Goal: Information Seeking & Learning: Learn about a topic

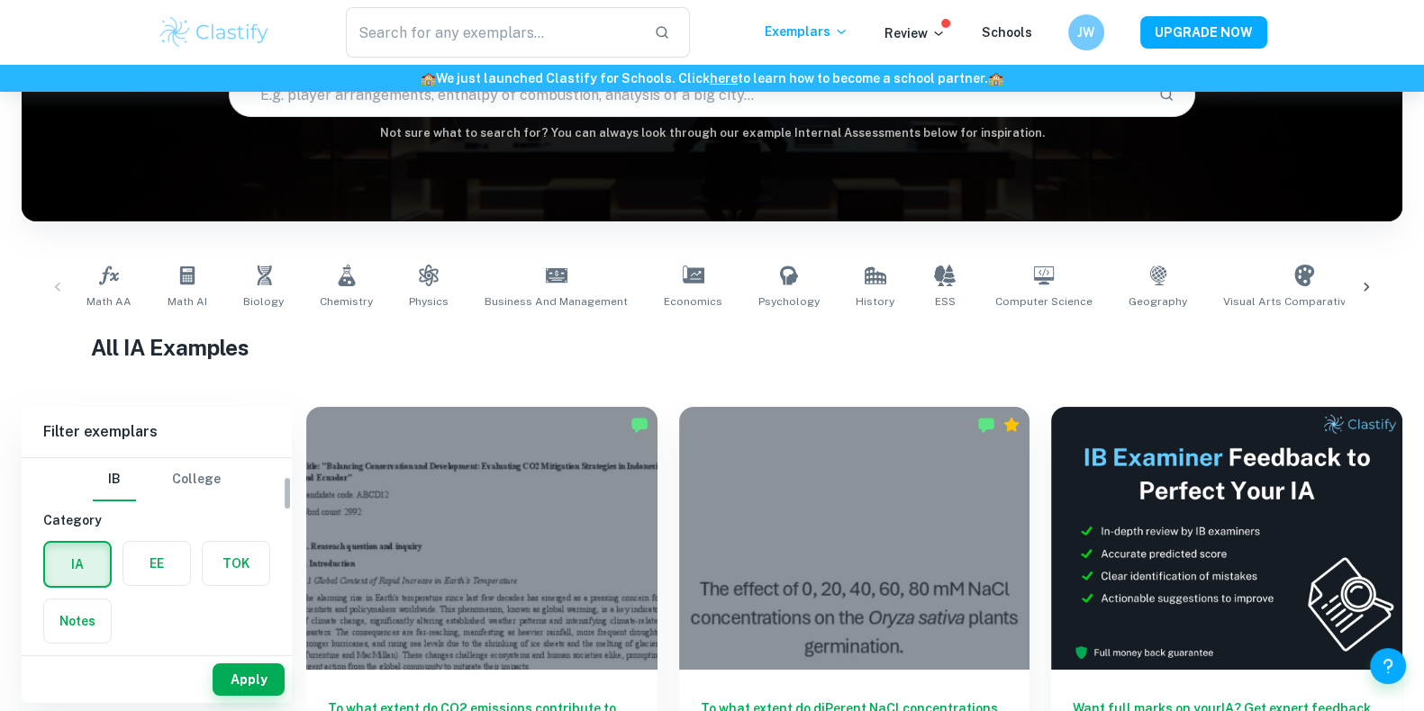
scroll to position [154, 0]
click at [165, 542] on div "Type a subject" at bounding box center [156, 567] width 227 height 50
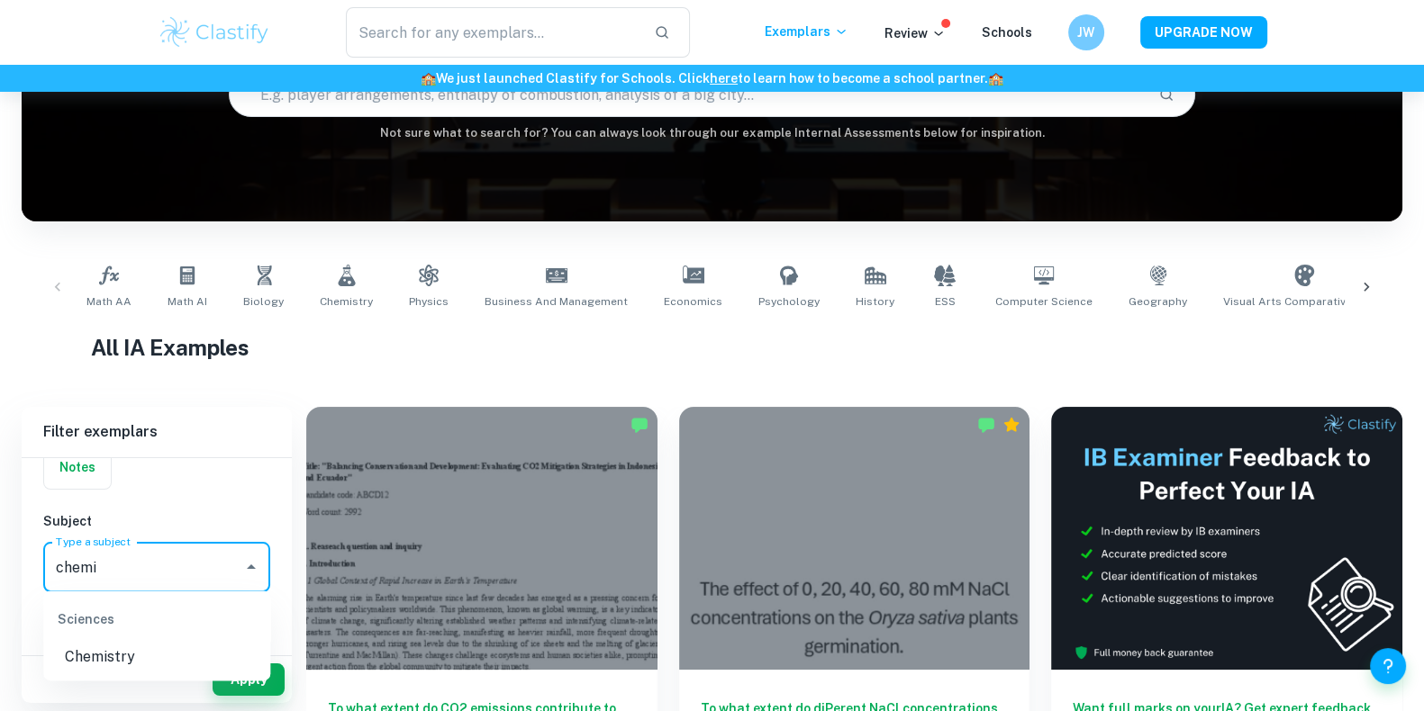
click at [124, 664] on li "Chemistry" at bounding box center [156, 657] width 227 height 32
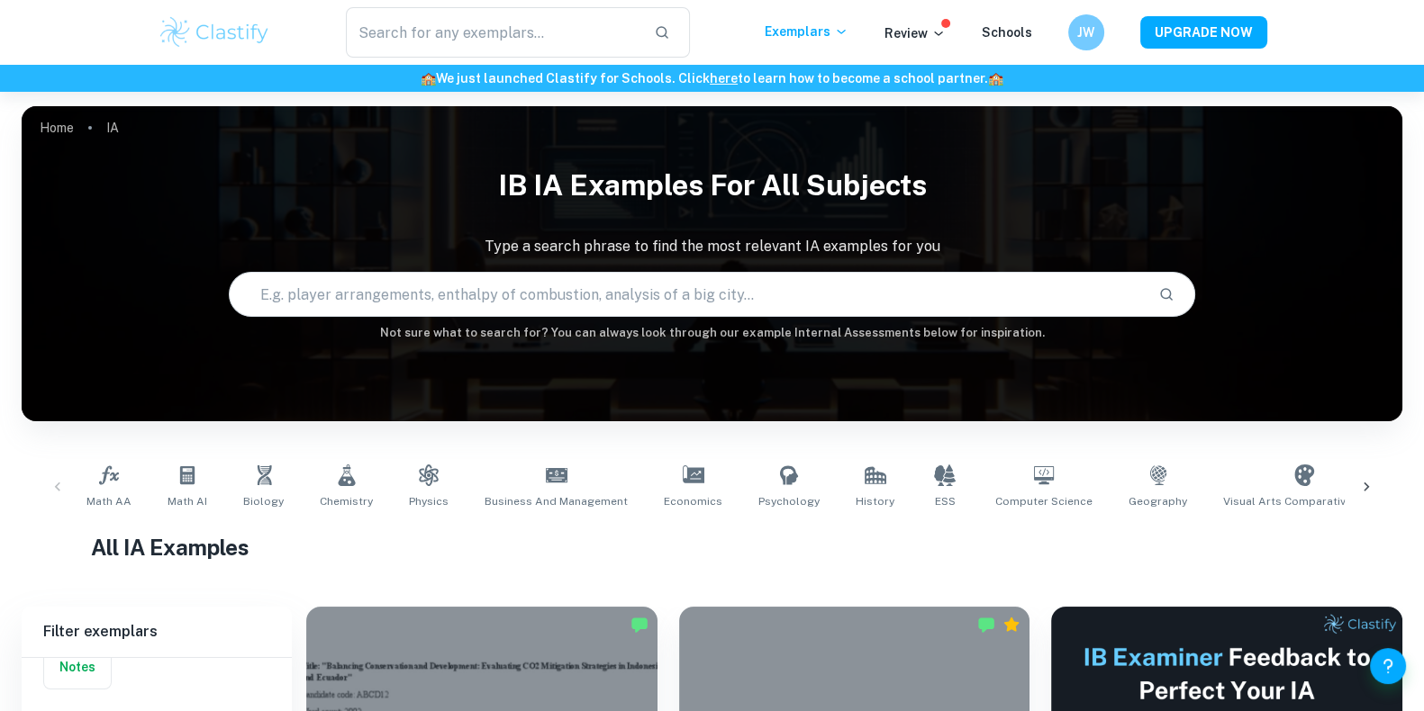
type input "Chemistry"
click at [474, 270] on input "text" at bounding box center [687, 294] width 914 height 50
type input "redox"
type input "spinach"
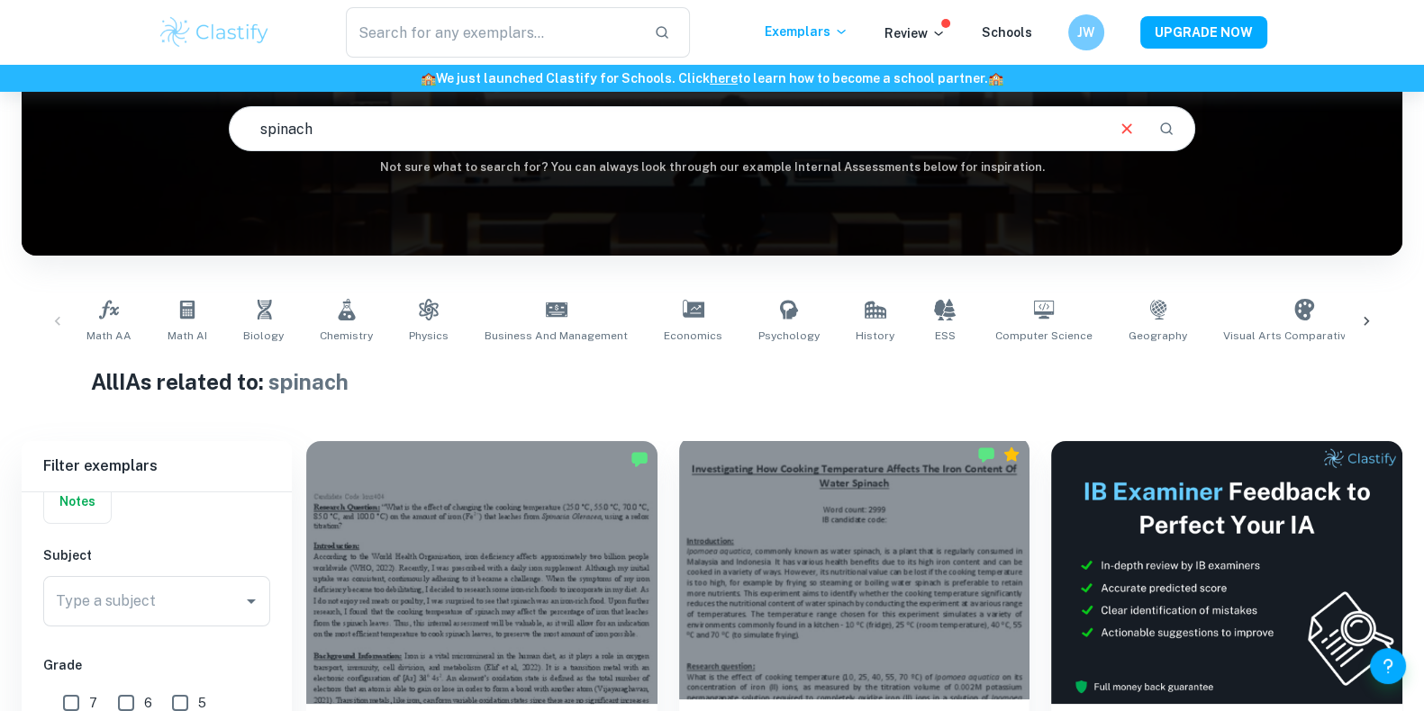
scroll to position [582, 0]
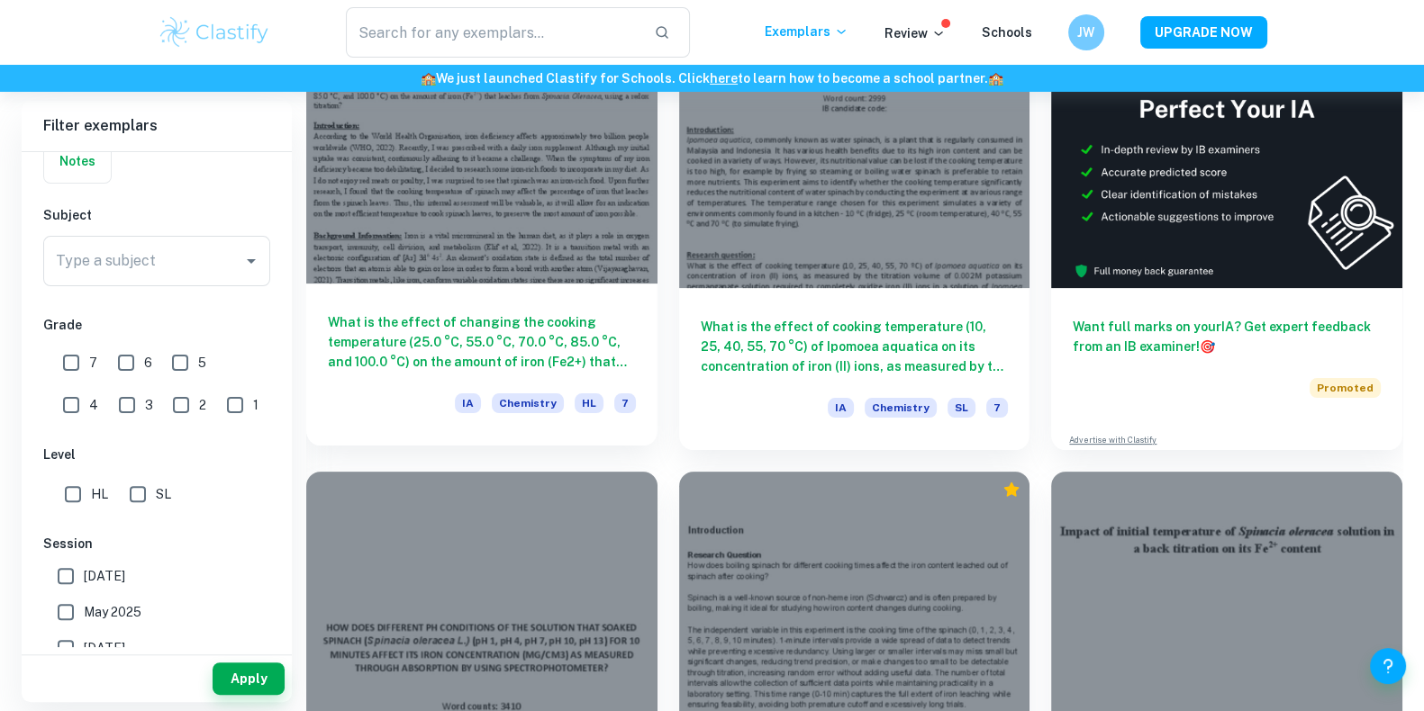
click at [515, 339] on h6 "What is the effect of changing the cooking temperature (25.0 °C, 55.0 °C, 70.0 …" at bounding box center [482, 341] width 308 height 59
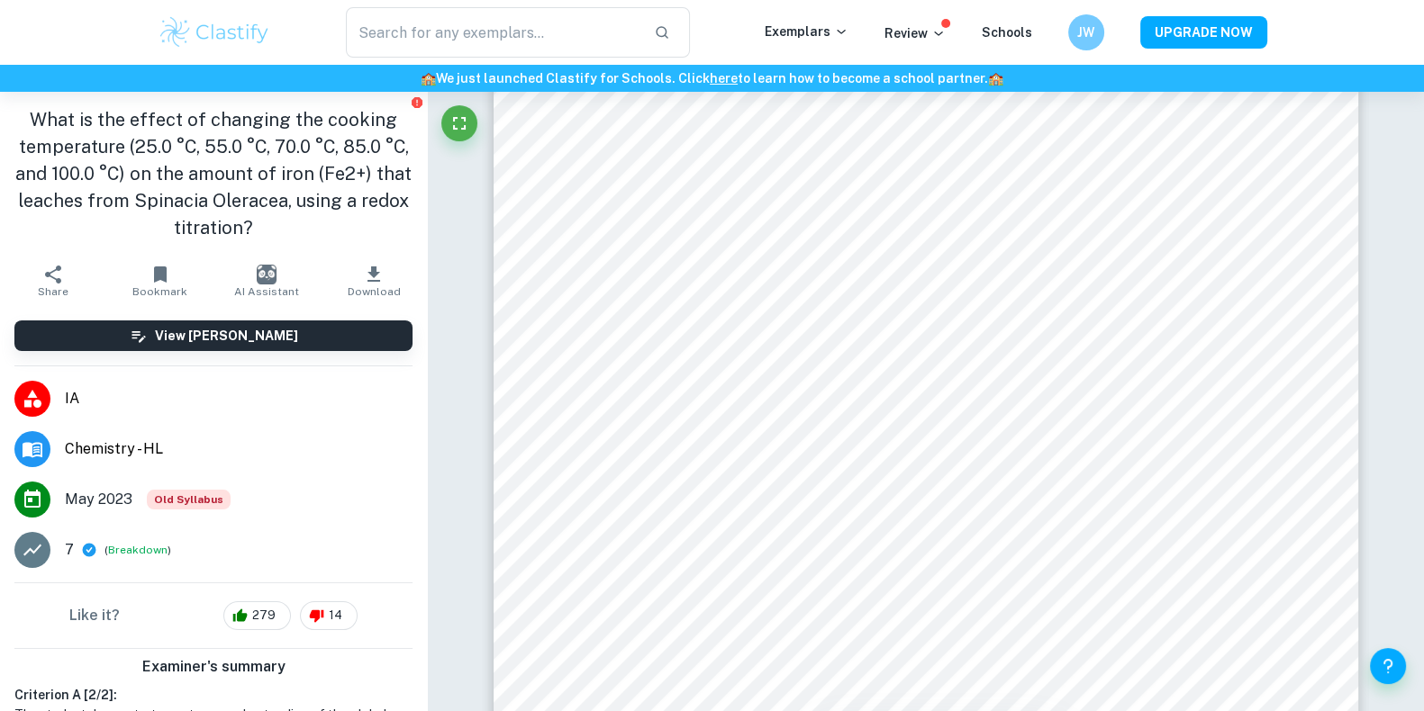
scroll to position [163, 0]
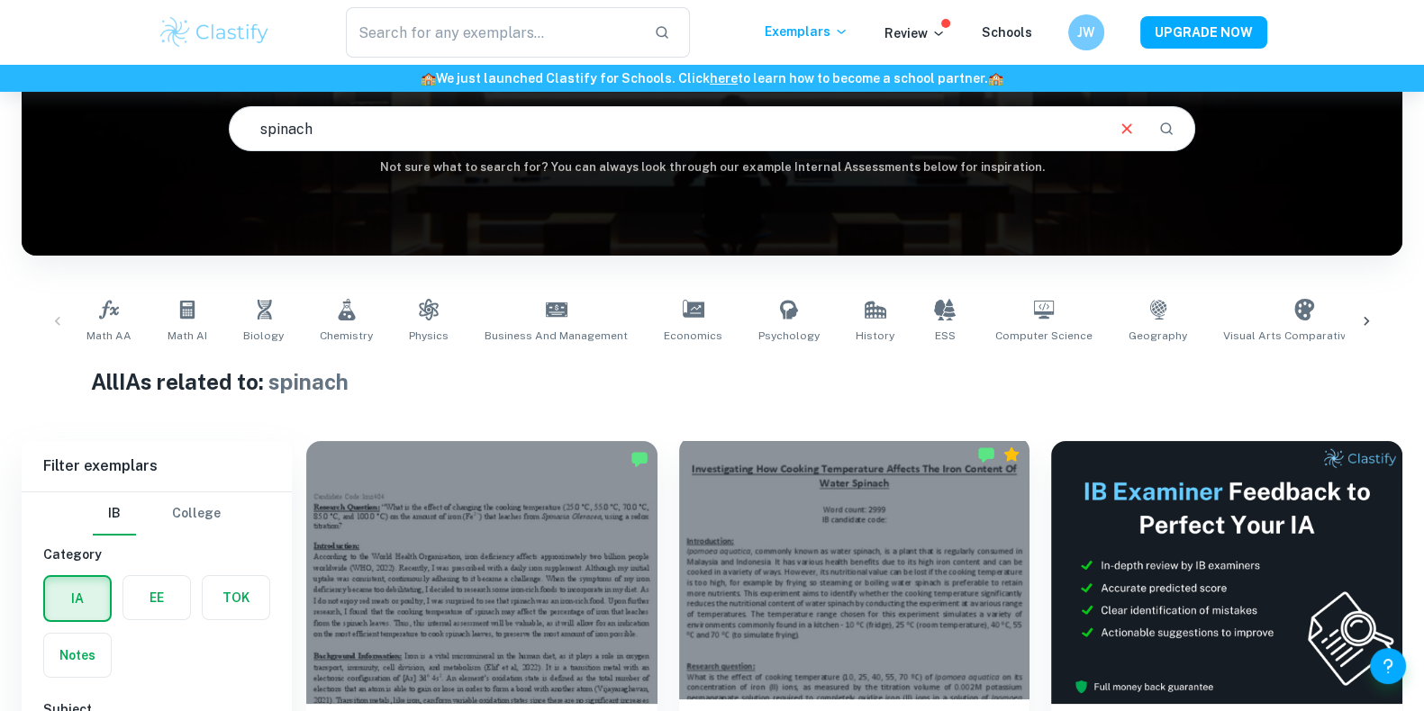
scroll to position [548, 0]
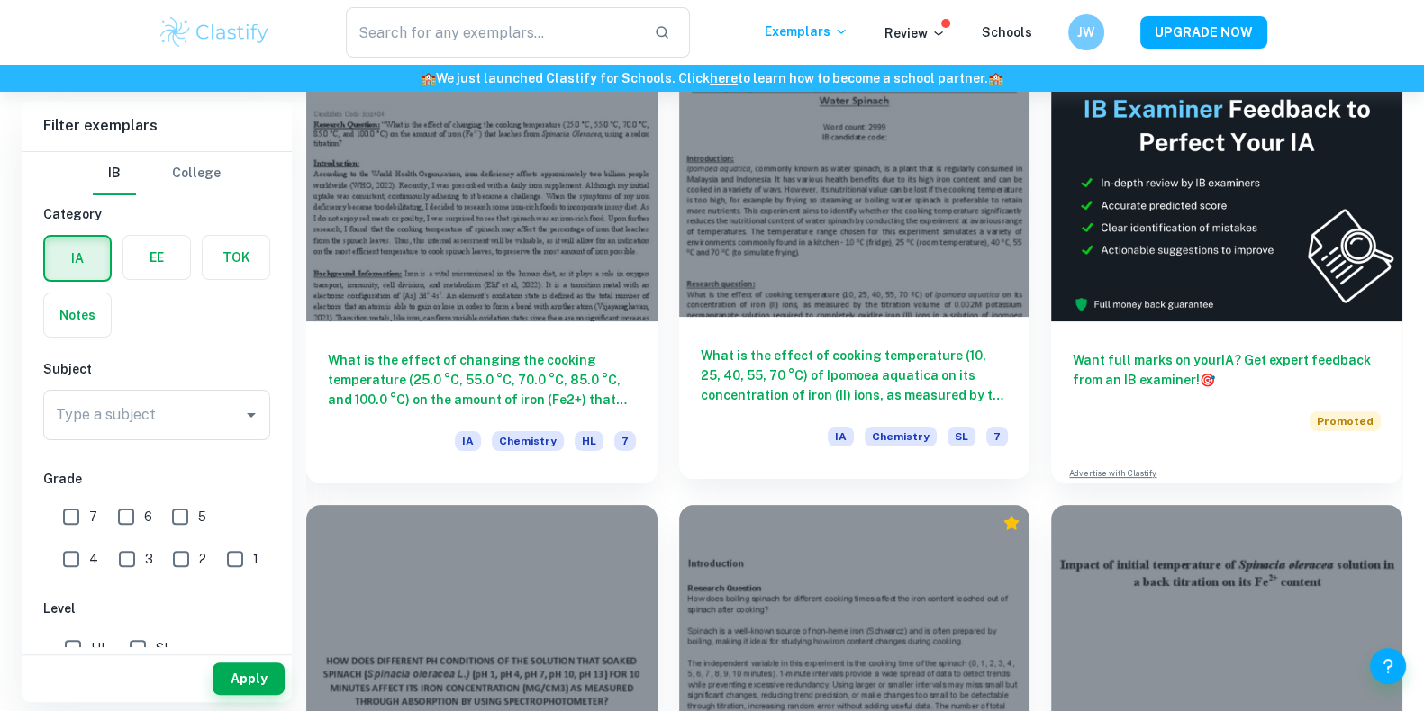
click at [851, 260] on div at bounding box center [854, 185] width 351 height 263
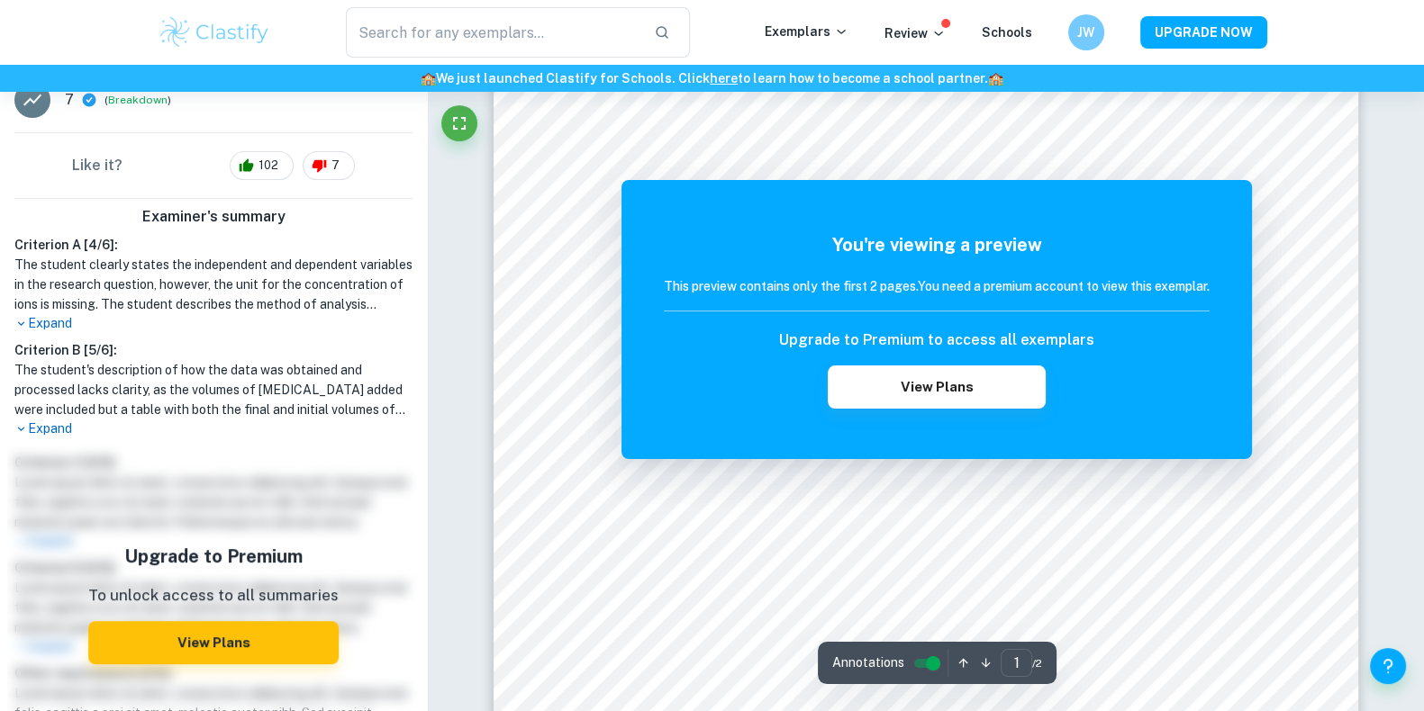
scroll to position [271, 0]
click at [223, 23] on img at bounding box center [215, 32] width 114 height 36
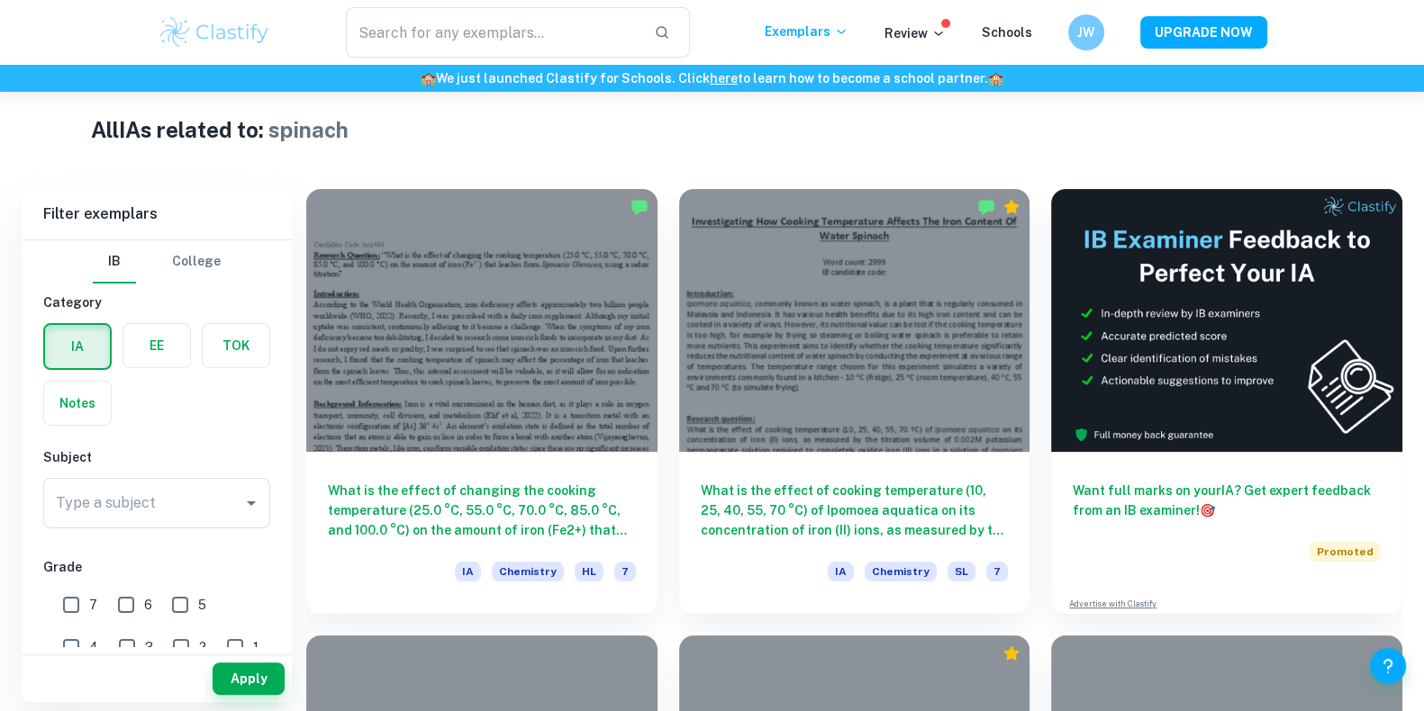
scroll to position [418, 0]
click at [431, 324] on div at bounding box center [481, 320] width 351 height 263
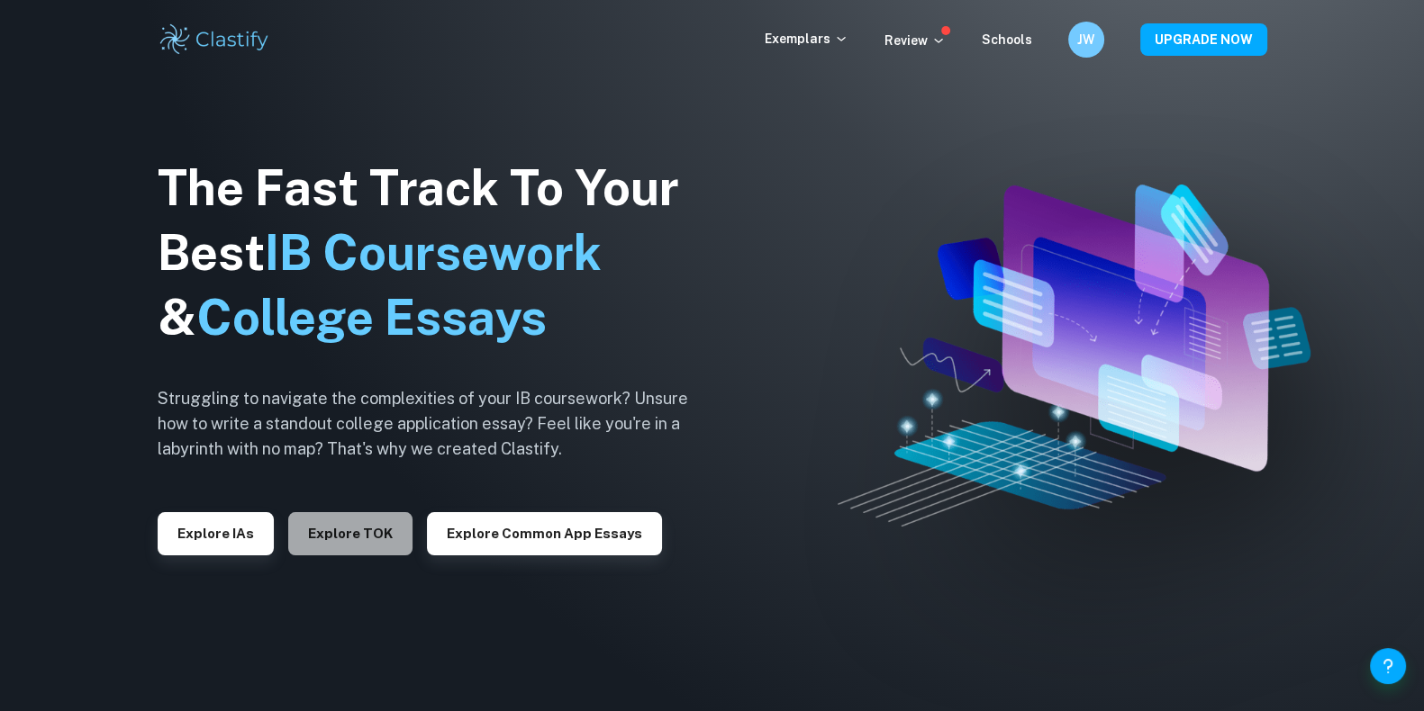
click at [354, 538] on button "Explore TOK" at bounding box center [350, 533] width 124 height 43
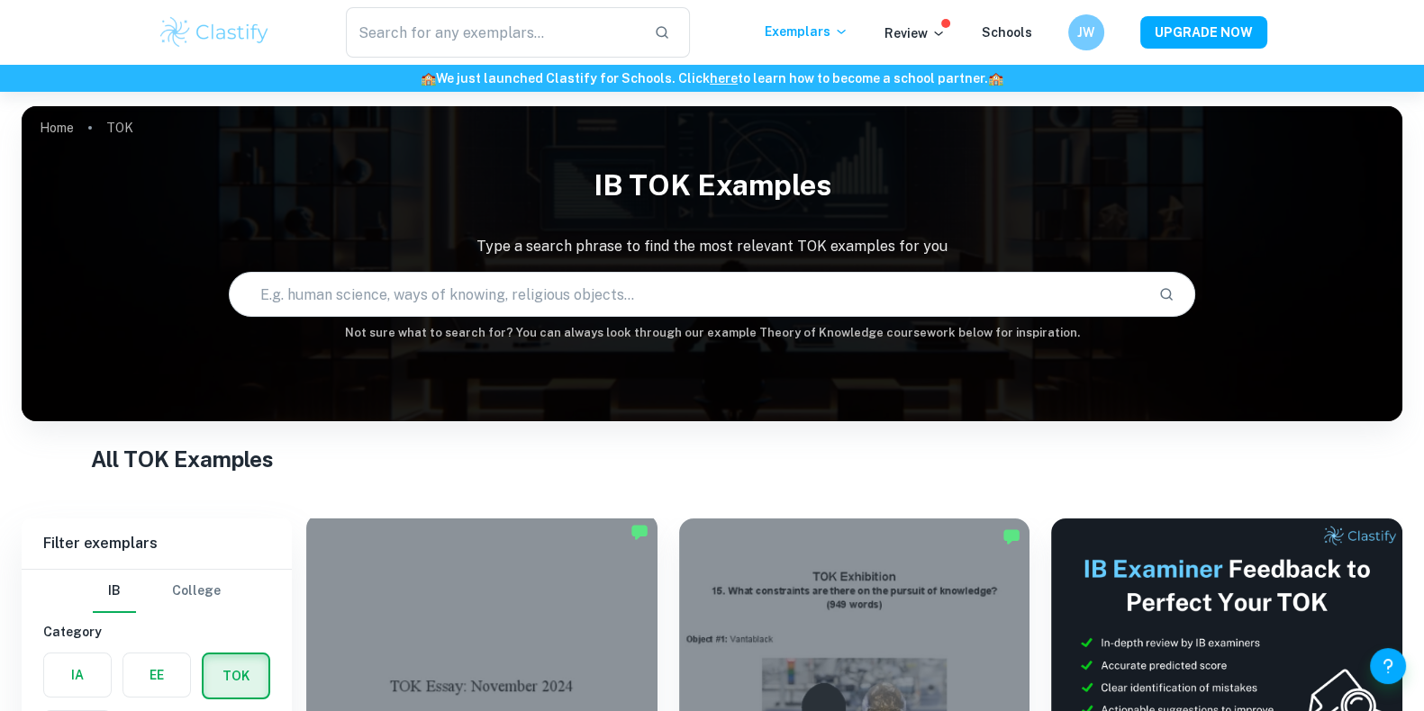
scroll to position [92, 0]
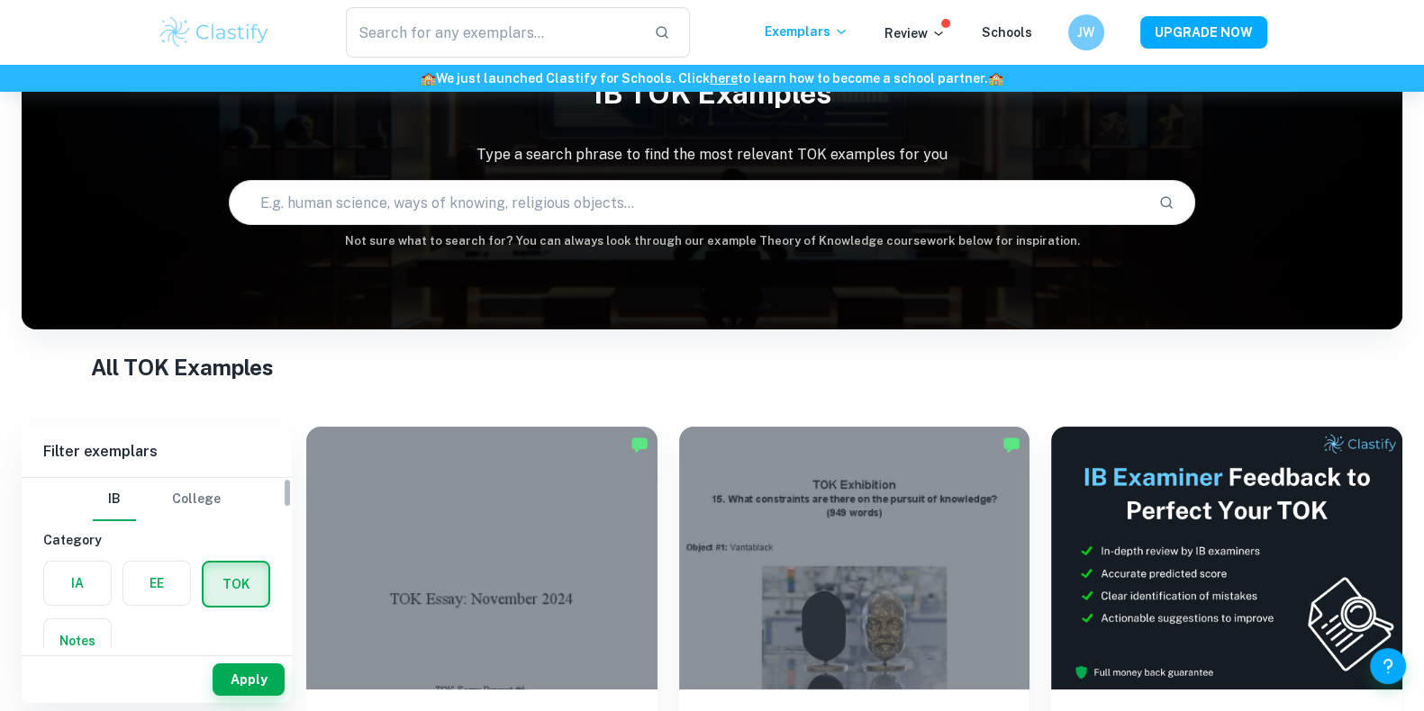
click at [167, 594] on label "button" at bounding box center [156, 583] width 67 height 43
click at [0, 0] on input "radio" at bounding box center [0, 0] width 0 height 0
